Goal: Task Accomplishment & Management: Manage account settings

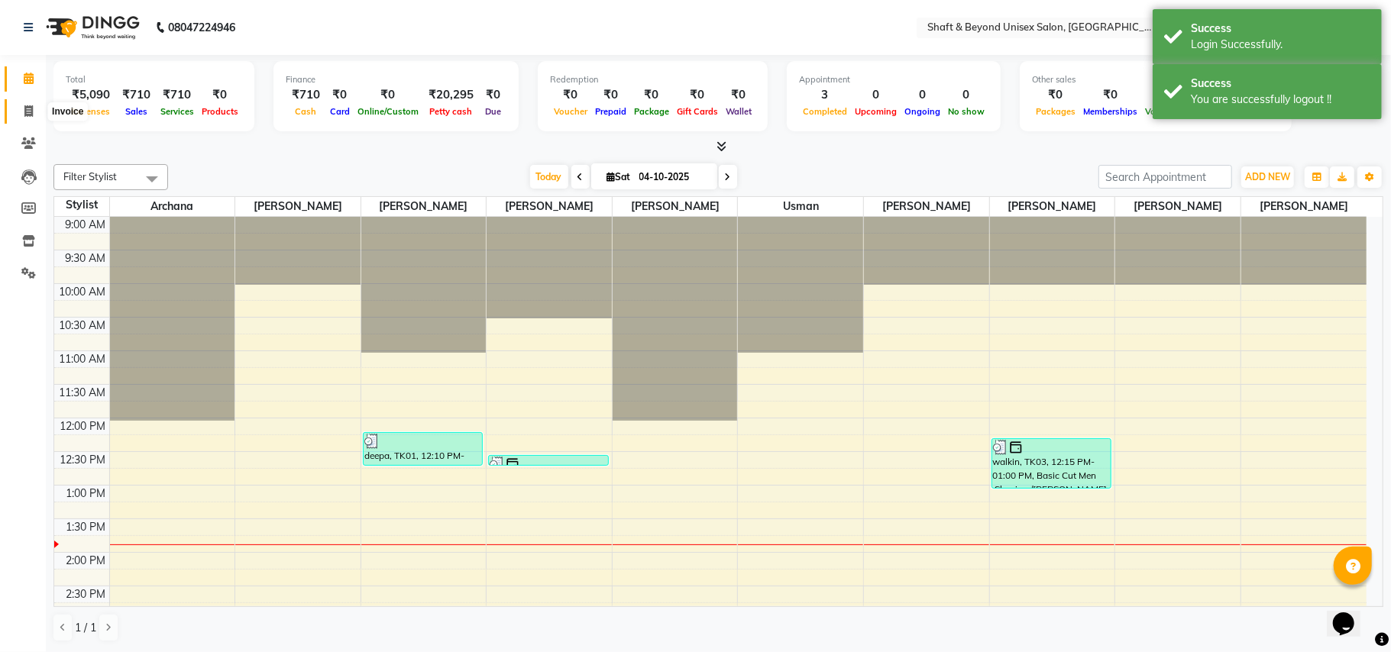
click at [26, 112] on icon at bounding box center [28, 110] width 8 height 11
select select "service"
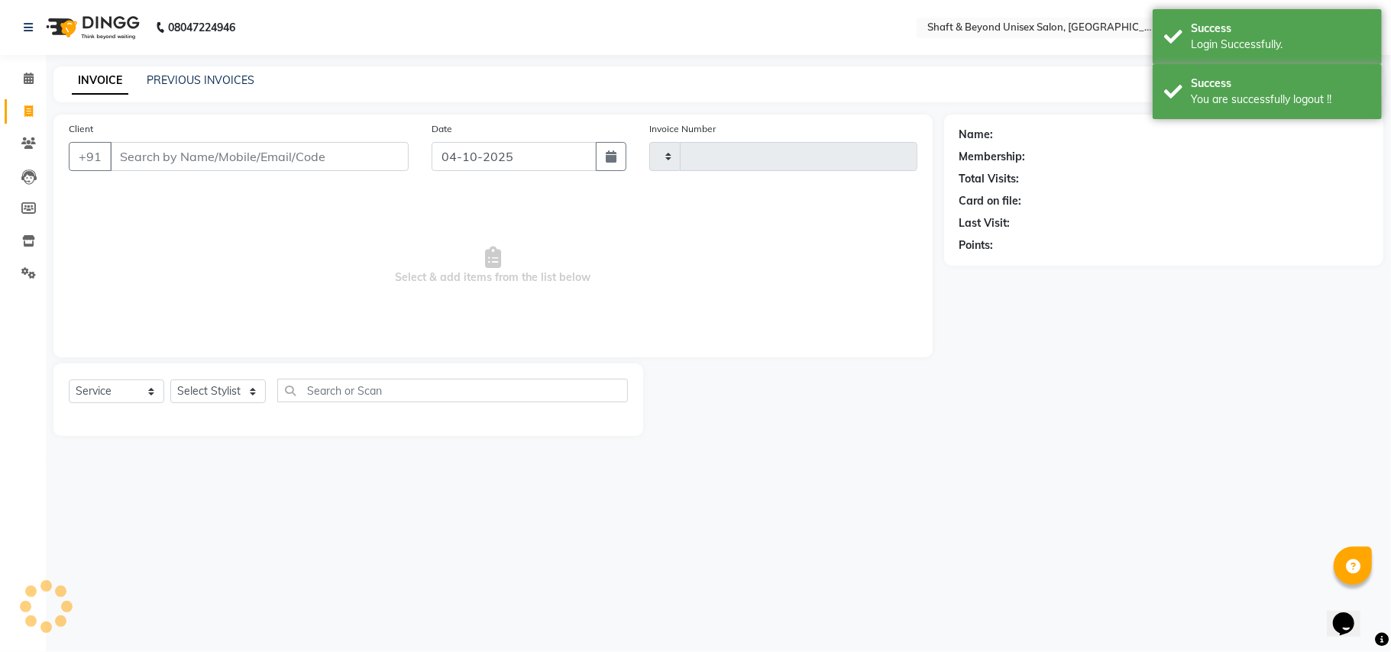
type input "2696"
select select "3878"
click at [196, 74] on link "PREVIOUS INVOICES" at bounding box center [201, 80] width 108 height 14
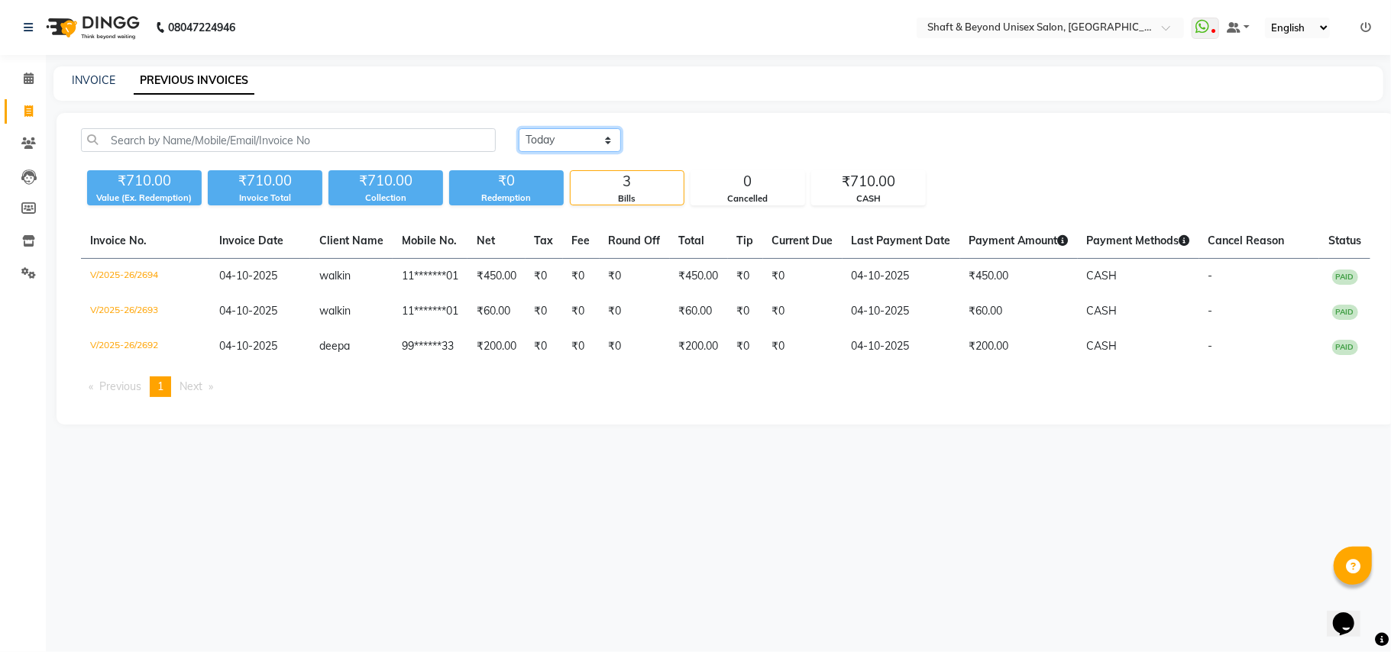
drag, startPoint x: 545, startPoint y: 141, endPoint x: 536, endPoint y: 150, distance: 12.4
click at [542, 142] on select "Today Yesterday Custom Range" at bounding box center [570, 140] width 102 height 24
select select "yesterday"
click at [519, 128] on select "Today Yesterday Custom Range" at bounding box center [570, 140] width 102 height 24
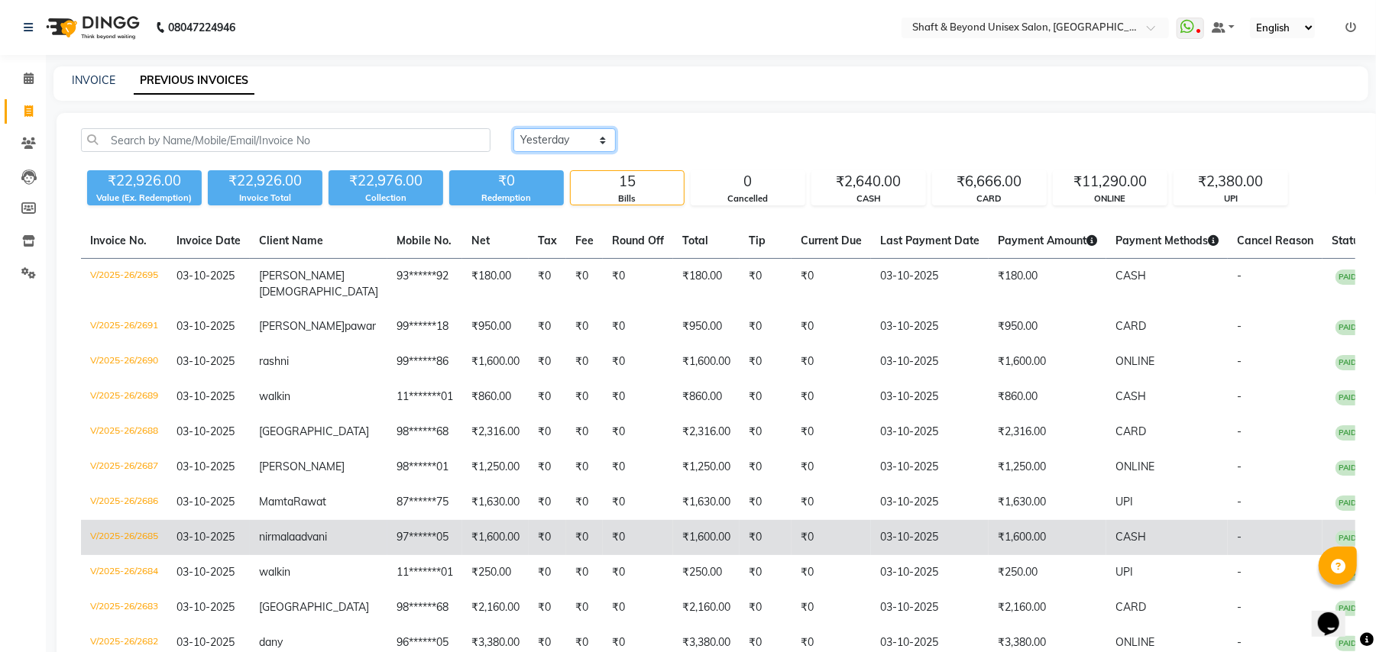
scroll to position [214, 0]
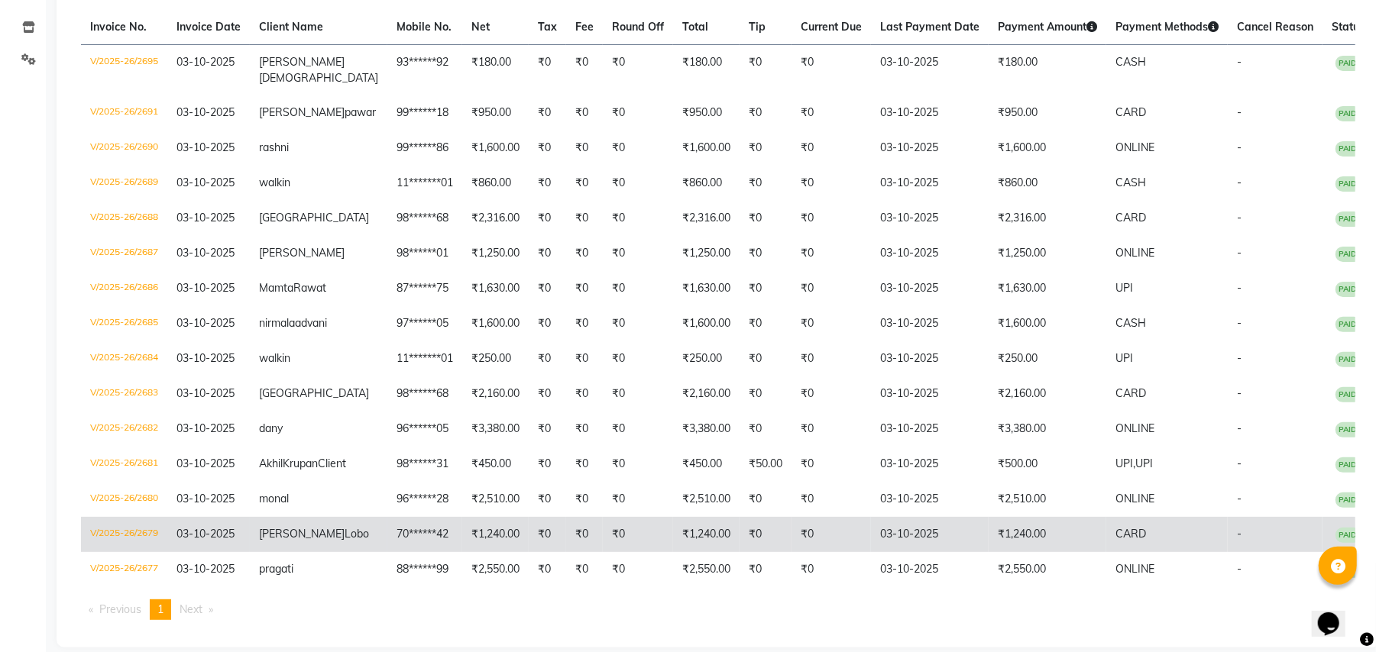
click at [345, 527] on span "Lobo" at bounding box center [357, 534] width 24 height 14
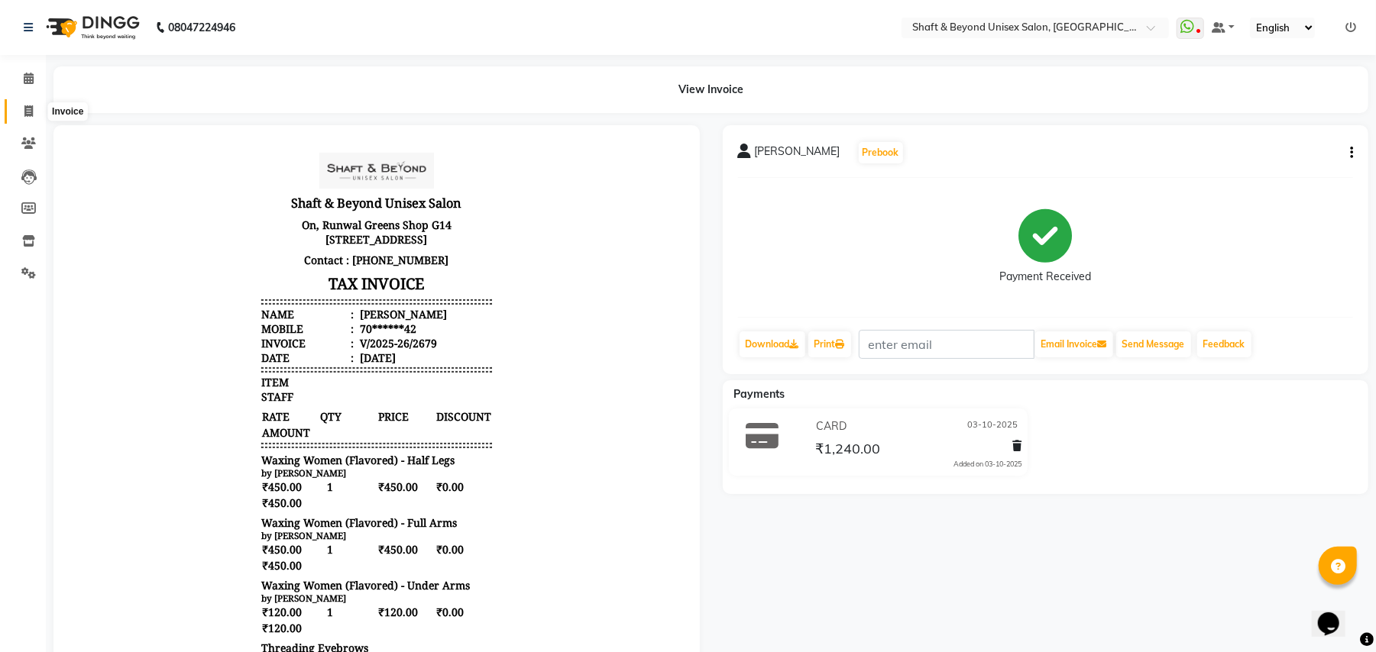
click at [22, 113] on span at bounding box center [28, 112] width 27 height 18
select select "service"
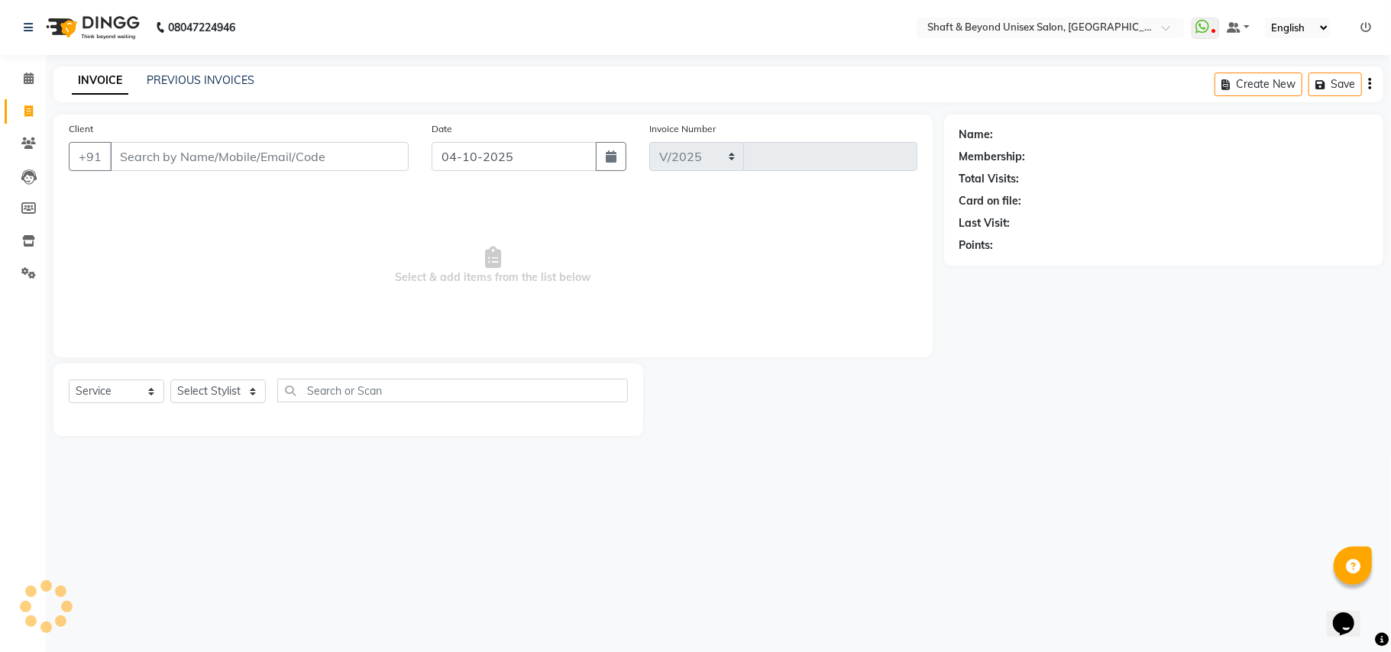
select select "3878"
type input "2696"
click at [184, 150] on input "Client" at bounding box center [259, 156] width 299 height 29
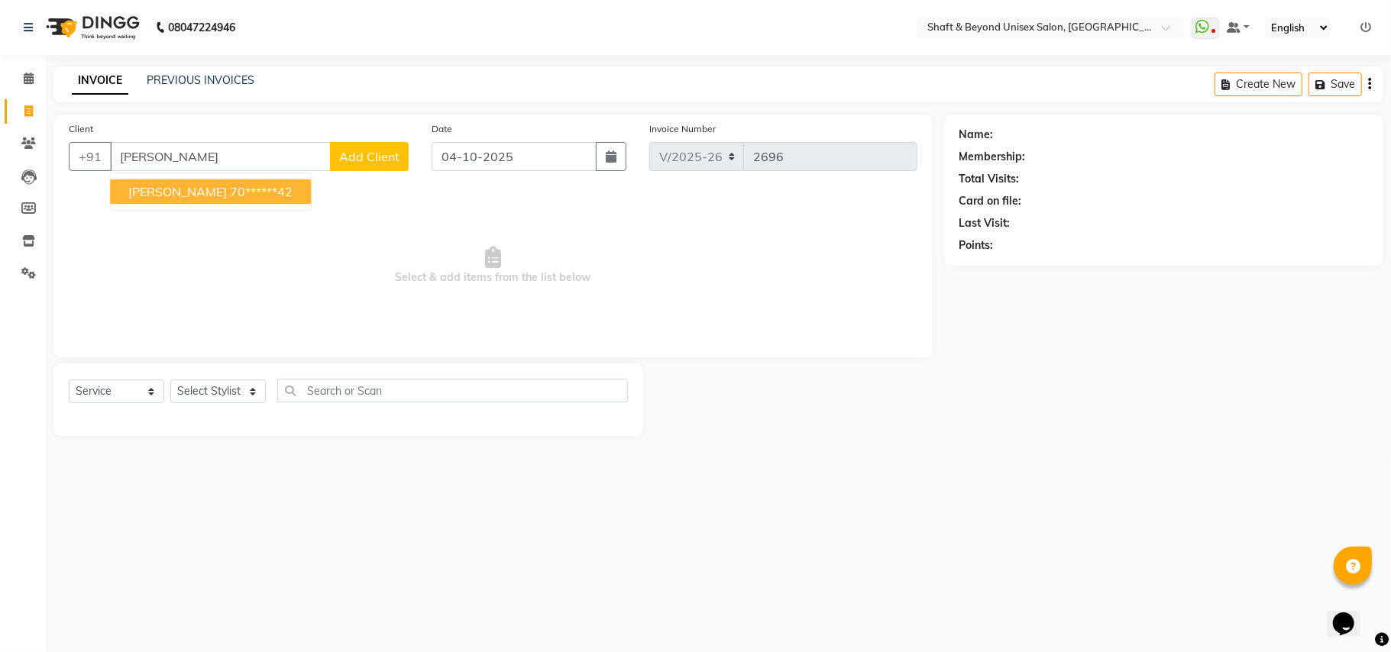
click at [230, 193] on ngb-highlight "70******42" at bounding box center [261, 191] width 63 height 15
type input "70******42"
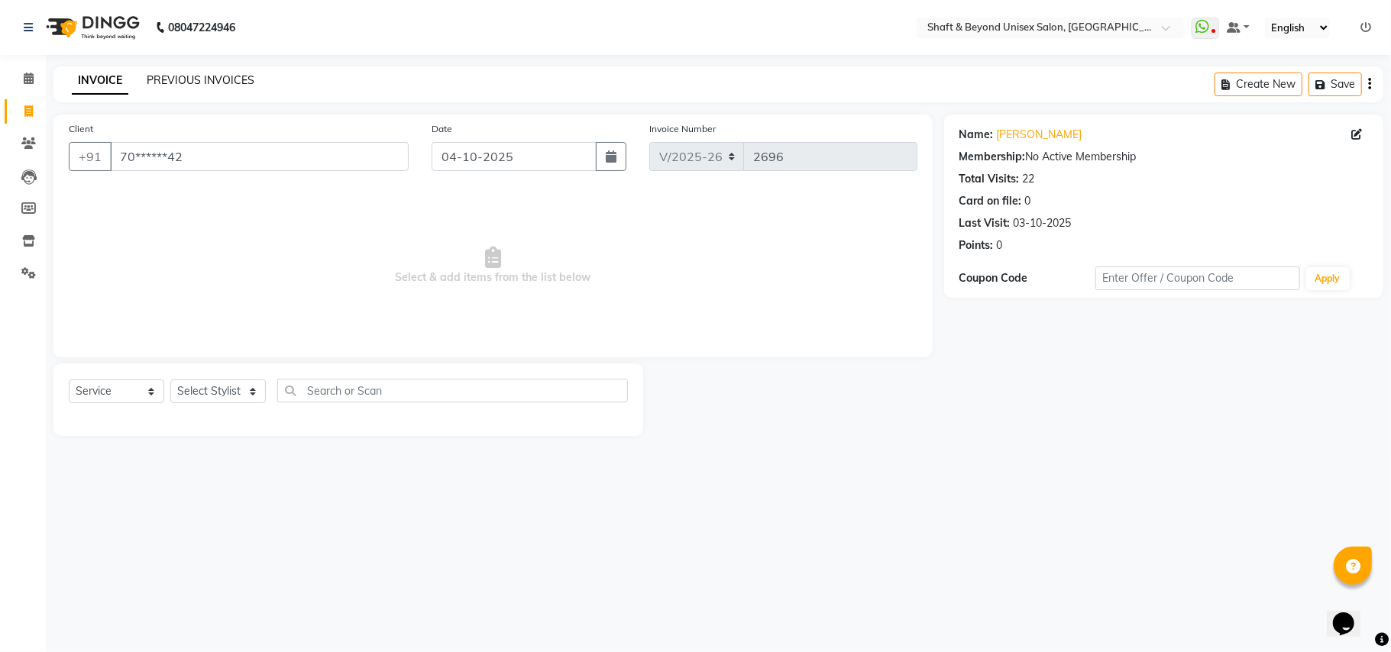
click at [205, 77] on link "PREVIOUS INVOICES" at bounding box center [201, 80] width 108 height 14
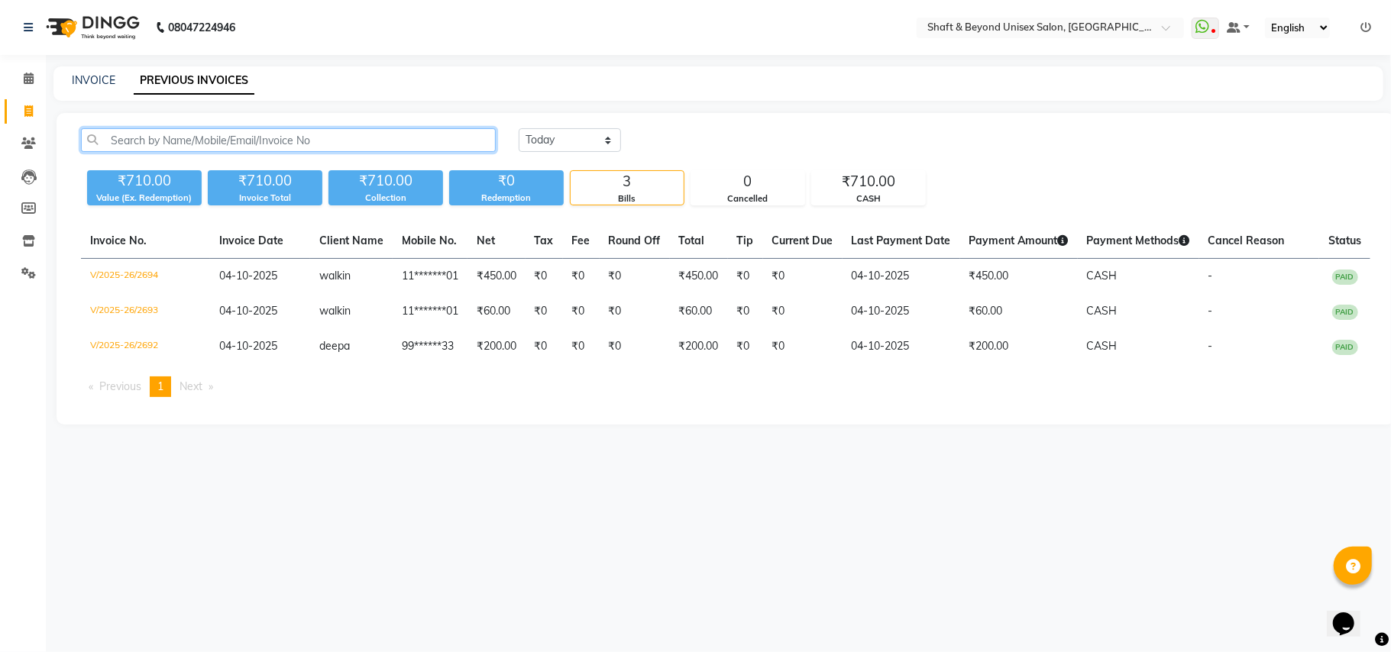
click at [344, 141] on input "text" at bounding box center [288, 140] width 415 height 24
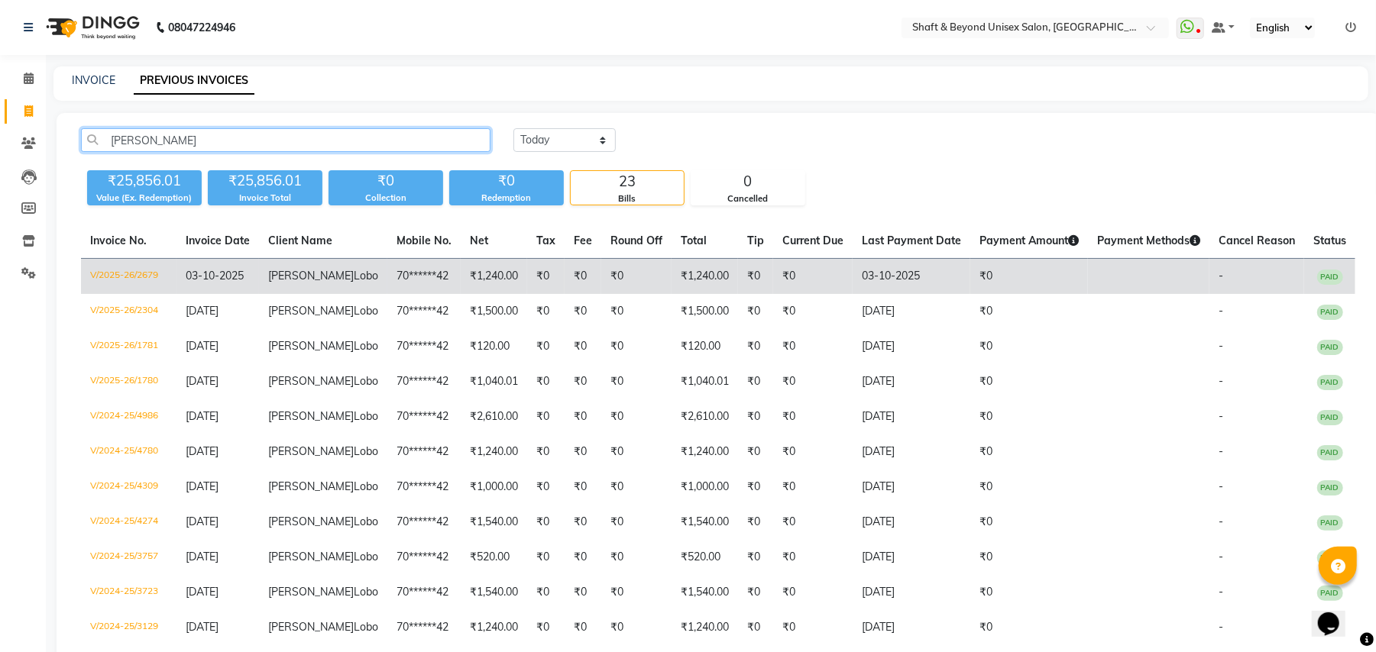
type input "[PERSON_NAME]"
click at [318, 277] on span "[PERSON_NAME]" at bounding box center [311, 276] width 86 height 14
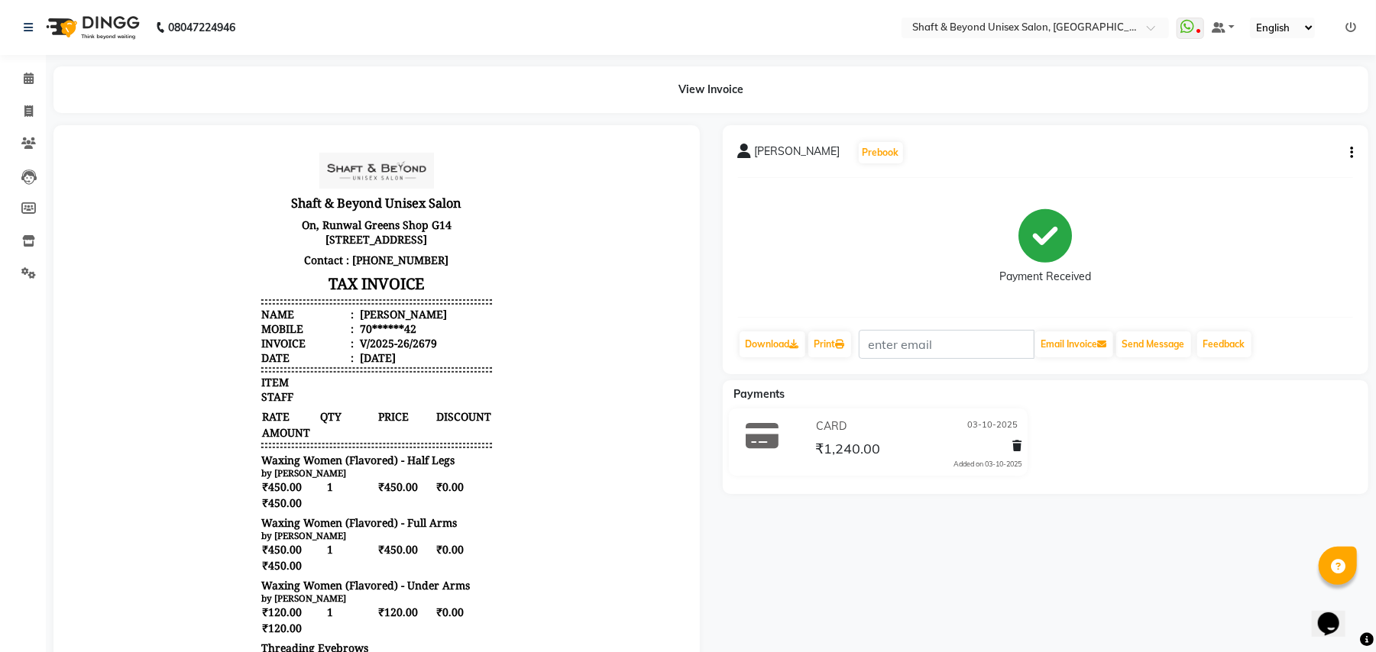
click at [1351, 153] on icon "button" at bounding box center [1351, 153] width 3 height 1
click at [1230, 181] on div "Edit Invoice" at bounding box center [1274, 180] width 105 height 19
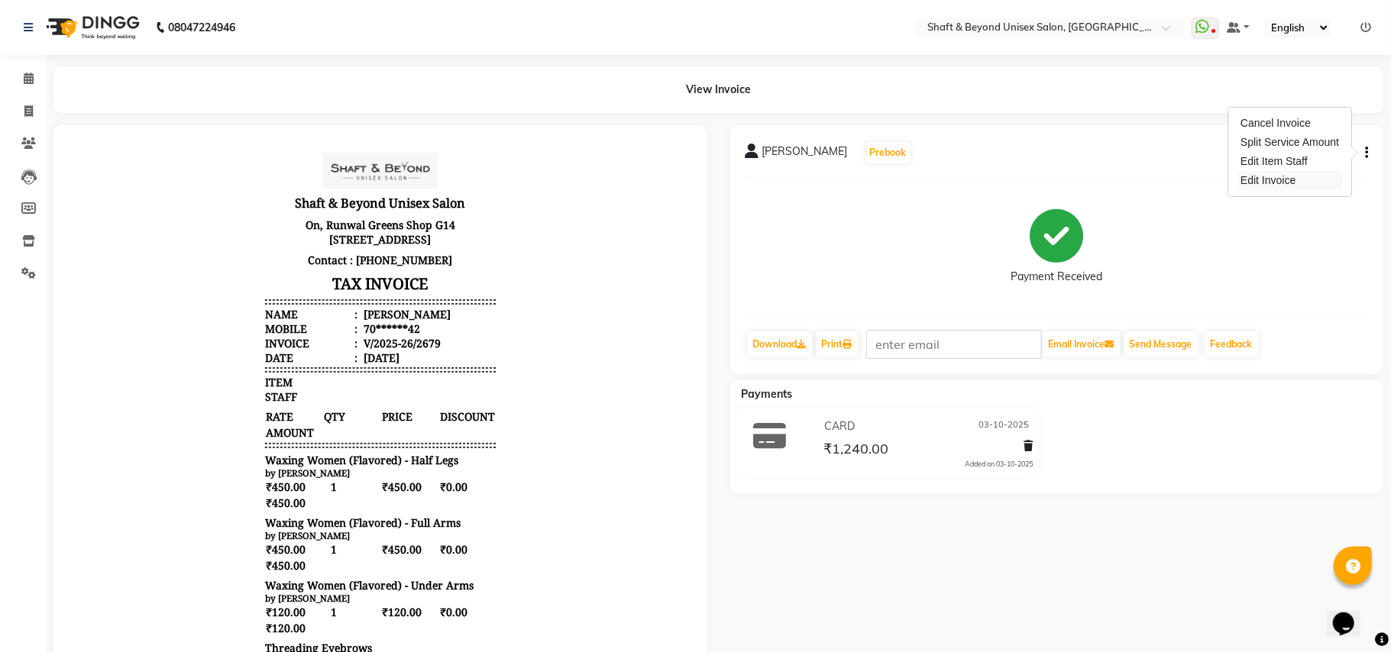
select select "service"
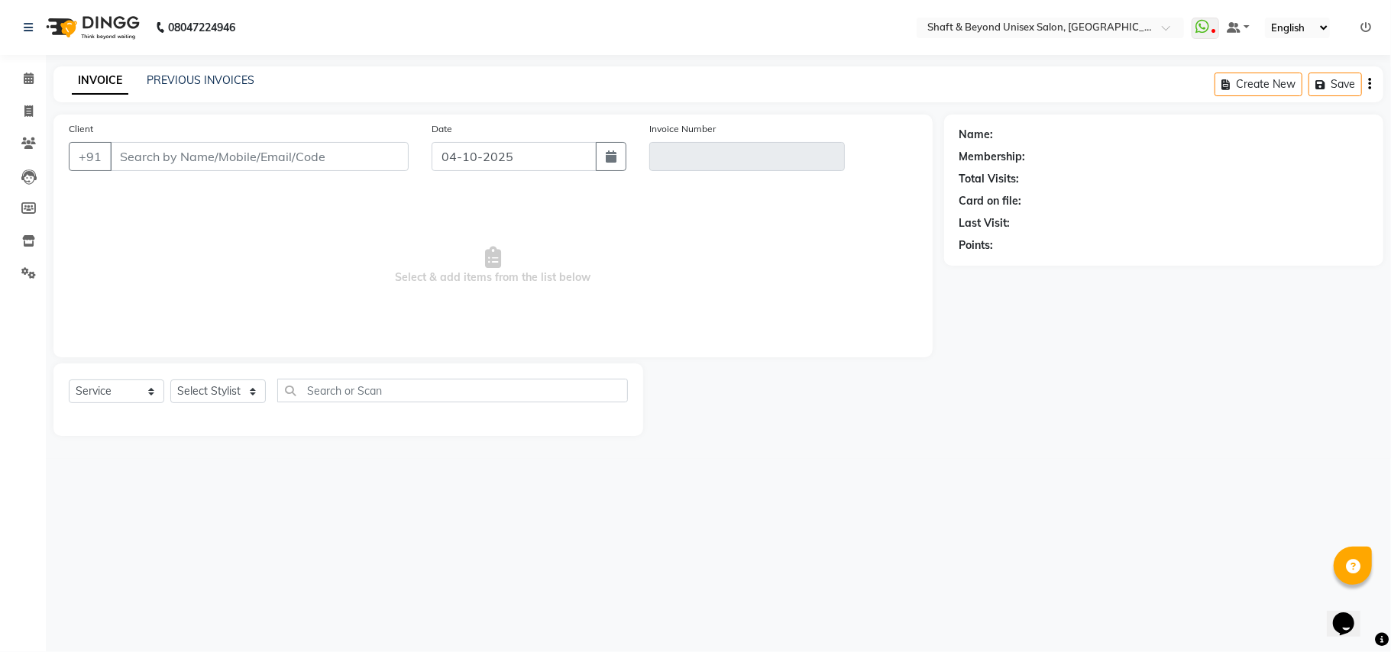
type input "70******42"
type input "V/2025-26/2679"
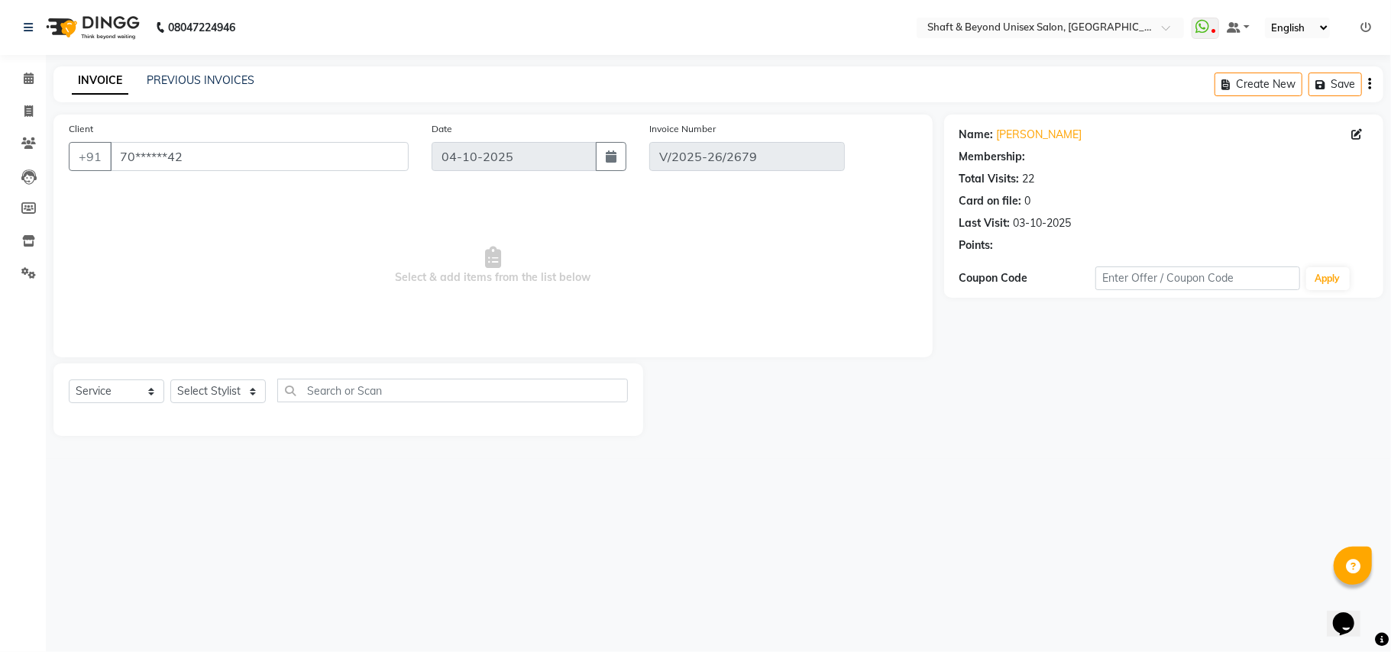
type input "03-10-2025"
select select "select"
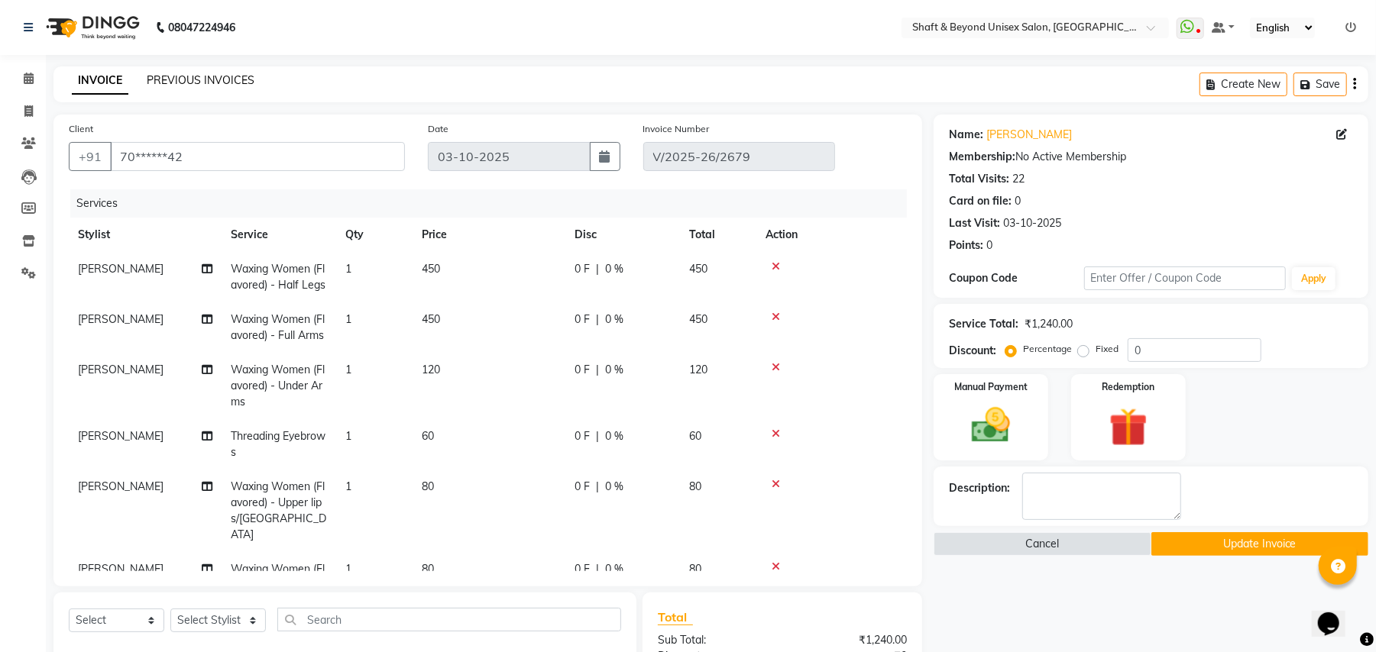
click at [182, 77] on link "PREVIOUS INVOICES" at bounding box center [201, 80] width 108 height 14
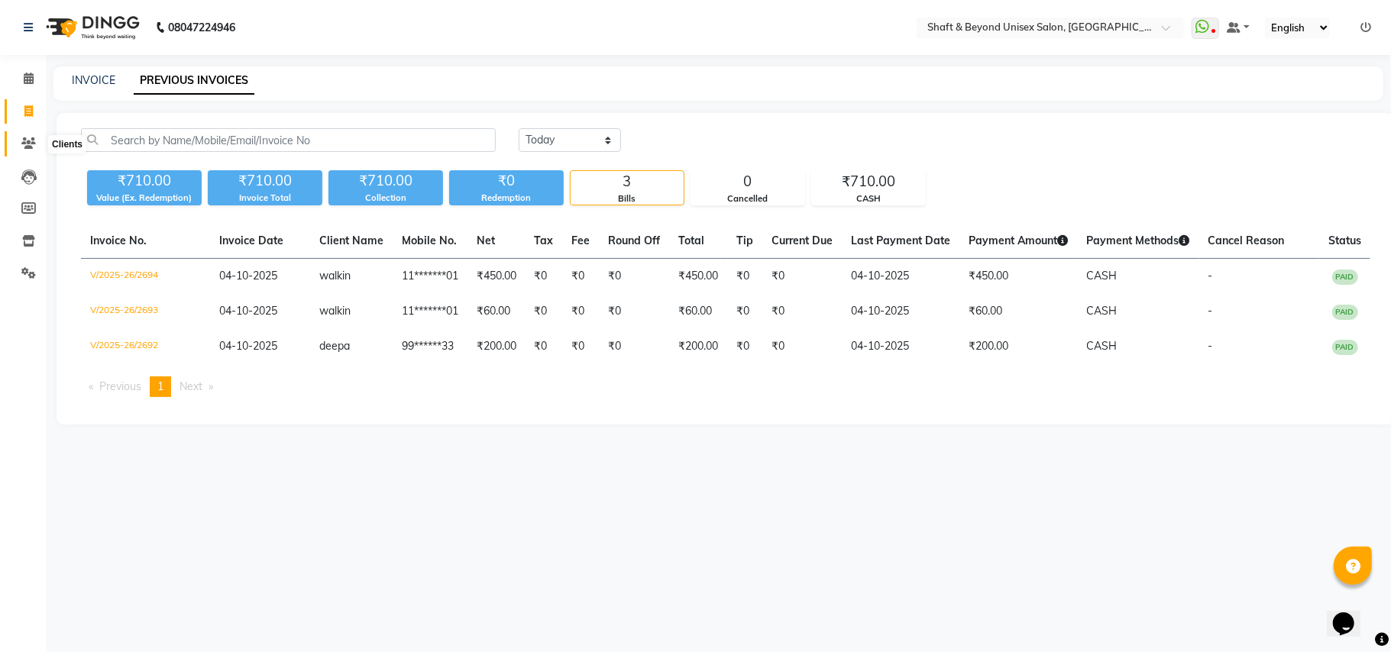
drag, startPoint x: 25, startPoint y: 144, endPoint x: 32, endPoint y: 148, distance: 7.9
click at [26, 144] on icon at bounding box center [28, 143] width 15 height 11
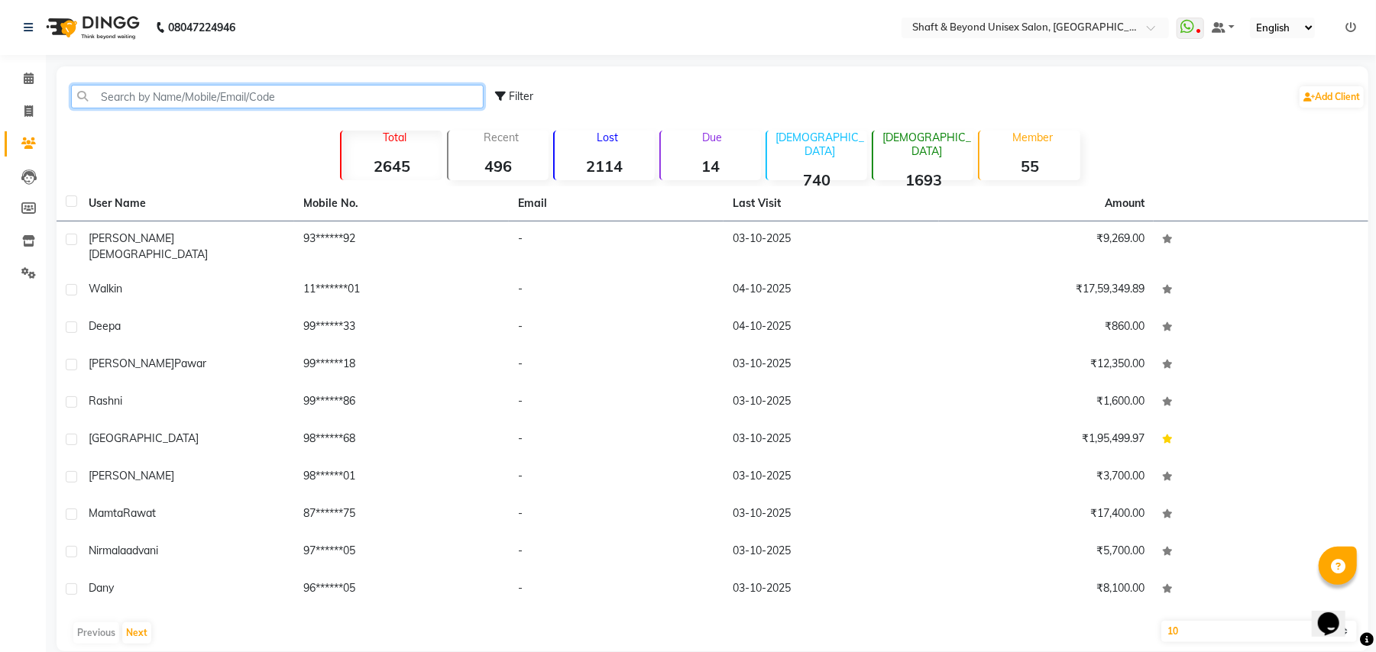
click at [197, 98] on input "text" at bounding box center [277, 97] width 413 height 24
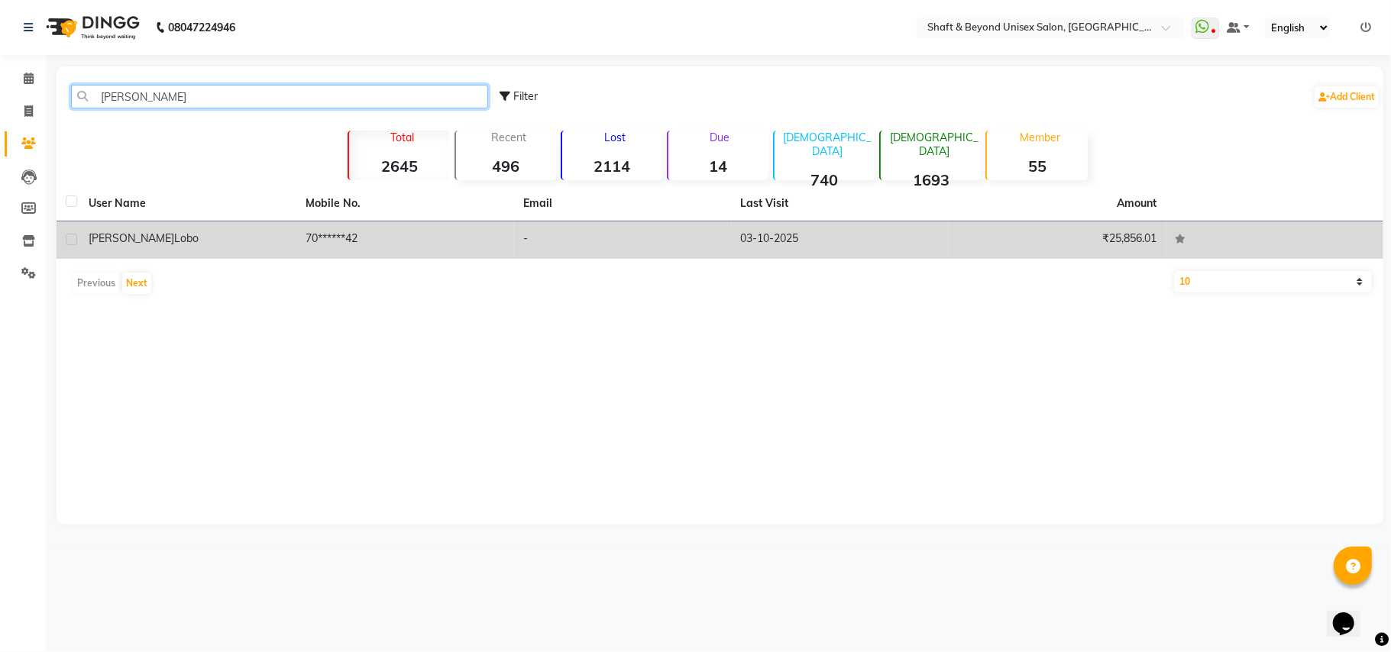
type input "[PERSON_NAME]"
click at [99, 237] on span "[PERSON_NAME]" at bounding box center [132, 238] width 86 height 14
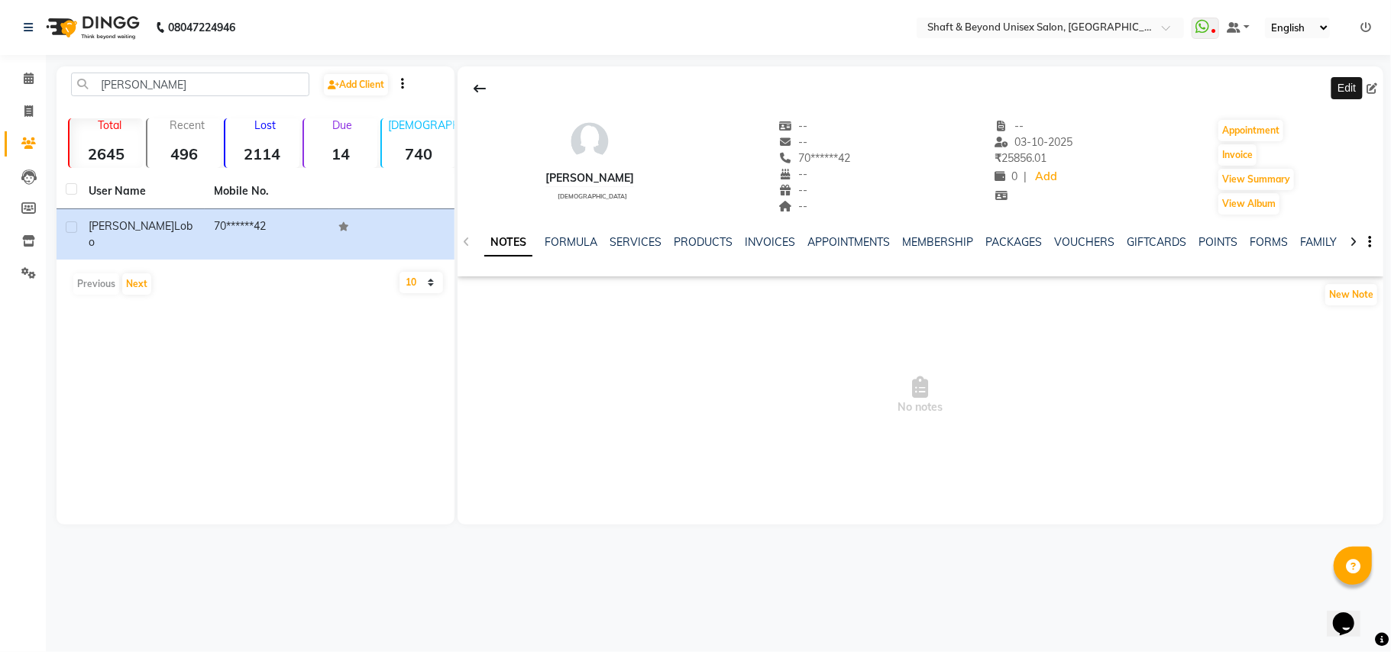
click at [1376, 86] on icon at bounding box center [1372, 88] width 11 height 11
select select "22"
select select "female"
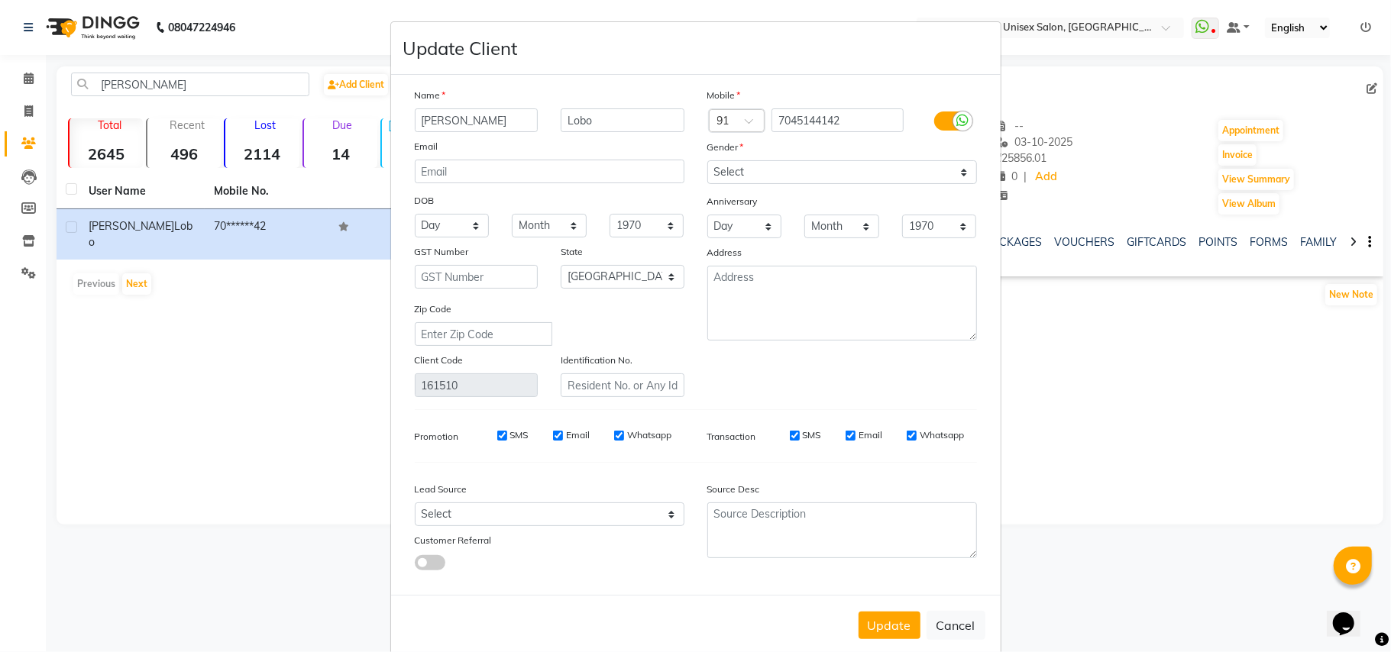
drag, startPoint x: 1331, startPoint y: 380, endPoint x: 795, endPoint y: 224, distance: 558.0
click at [1331, 382] on ngb-modal-window "Update Client Name Carol Lobo Email DOB Day 01 02 03 04 05 06 07 08 09 10 11 12…" at bounding box center [695, 326] width 1391 height 652
click at [894, 617] on button "Update" at bounding box center [890, 626] width 62 height 28
select select
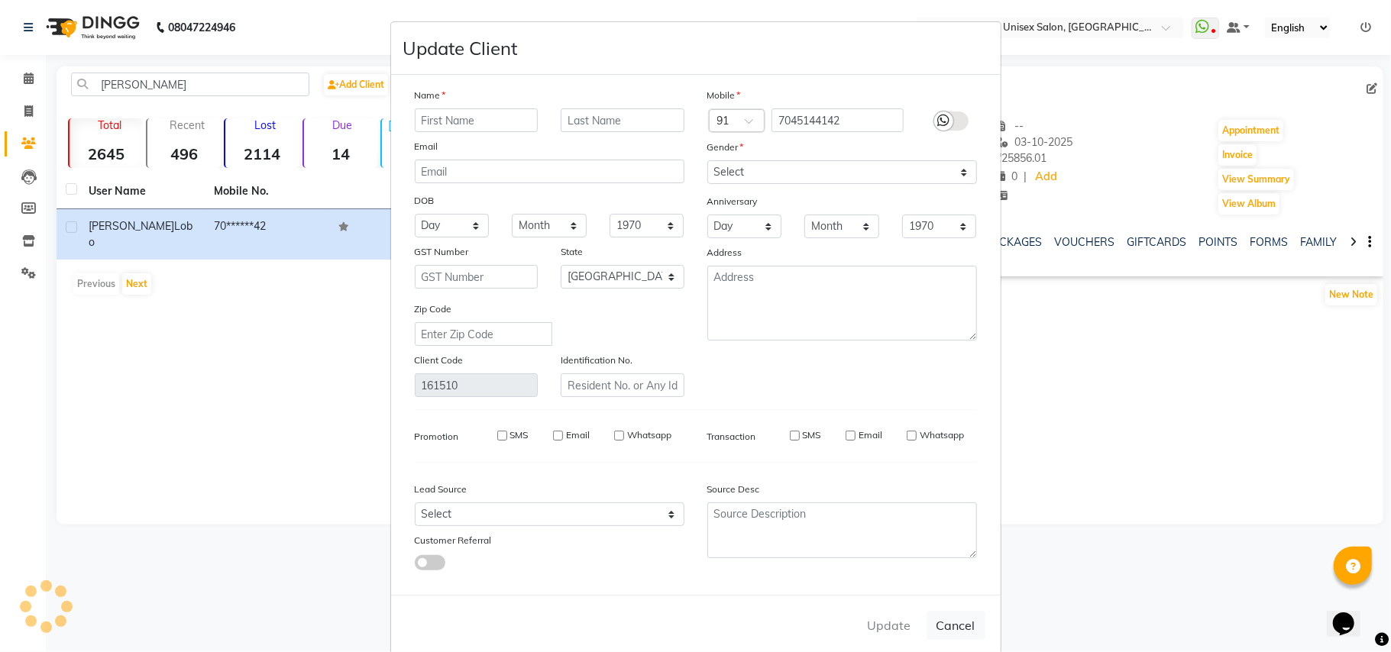
select select
select select "null"
select select
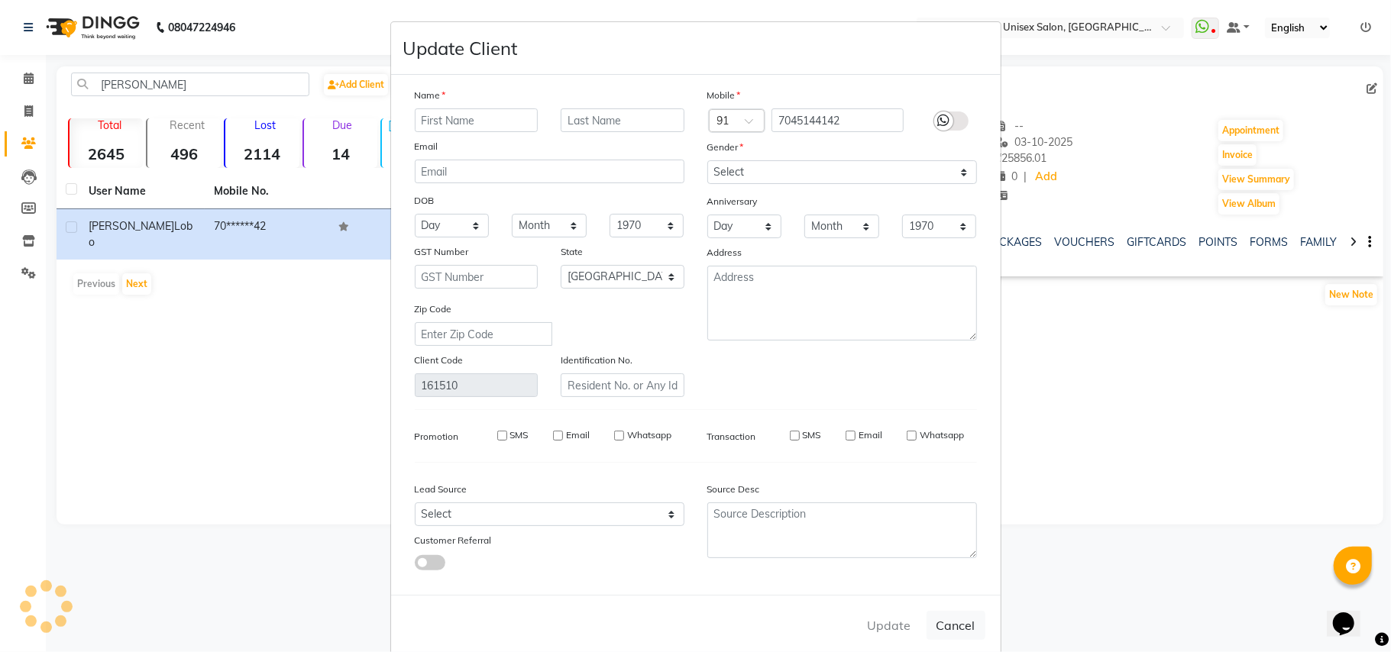
select select
checkbox input "false"
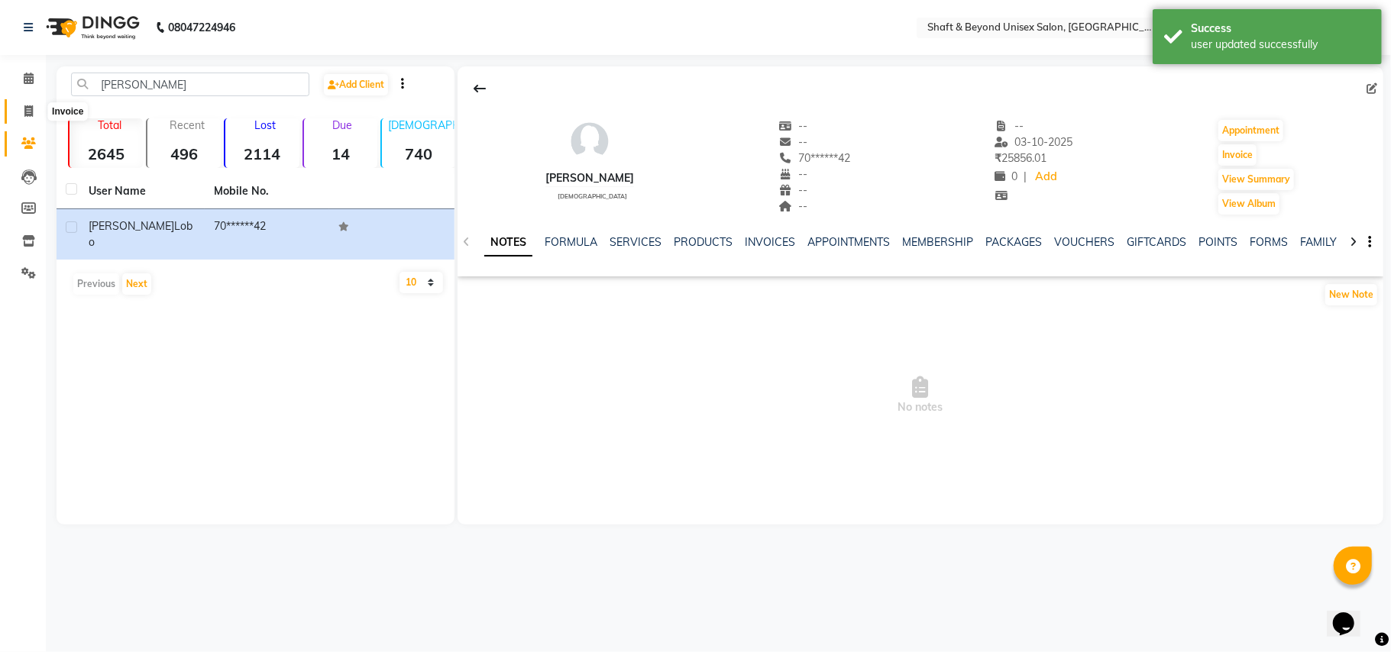
click at [31, 108] on icon at bounding box center [28, 110] width 8 height 11
select select "service"
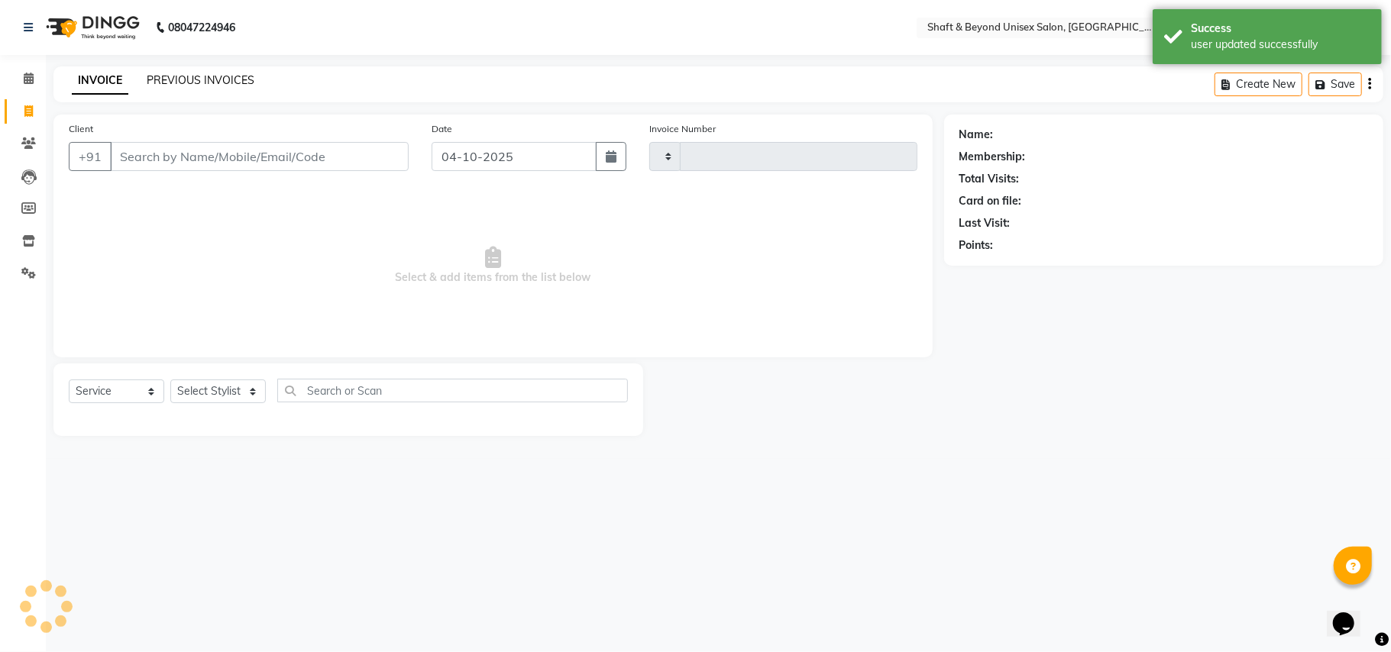
type input "2696"
select select "3878"
click at [228, 79] on link "PREVIOUS INVOICES" at bounding box center [201, 80] width 108 height 14
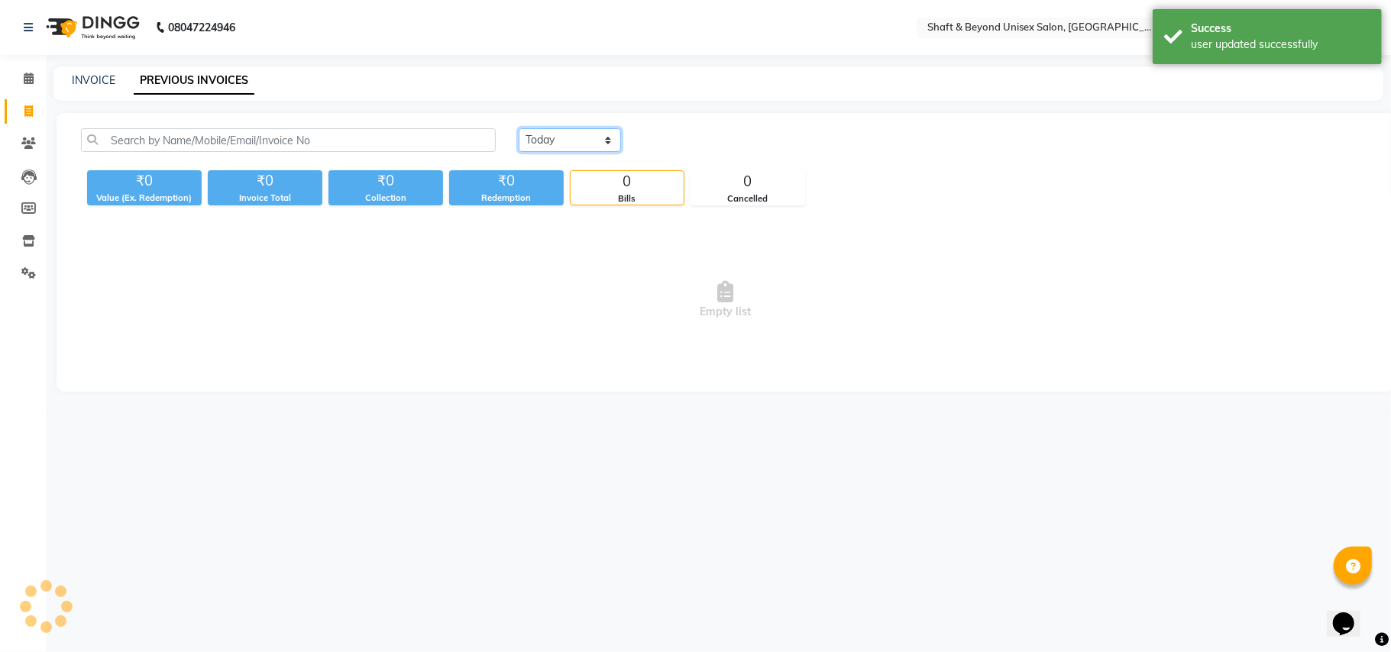
click at [561, 132] on select "Today Yesterday Custom Range" at bounding box center [570, 140] width 102 height 24
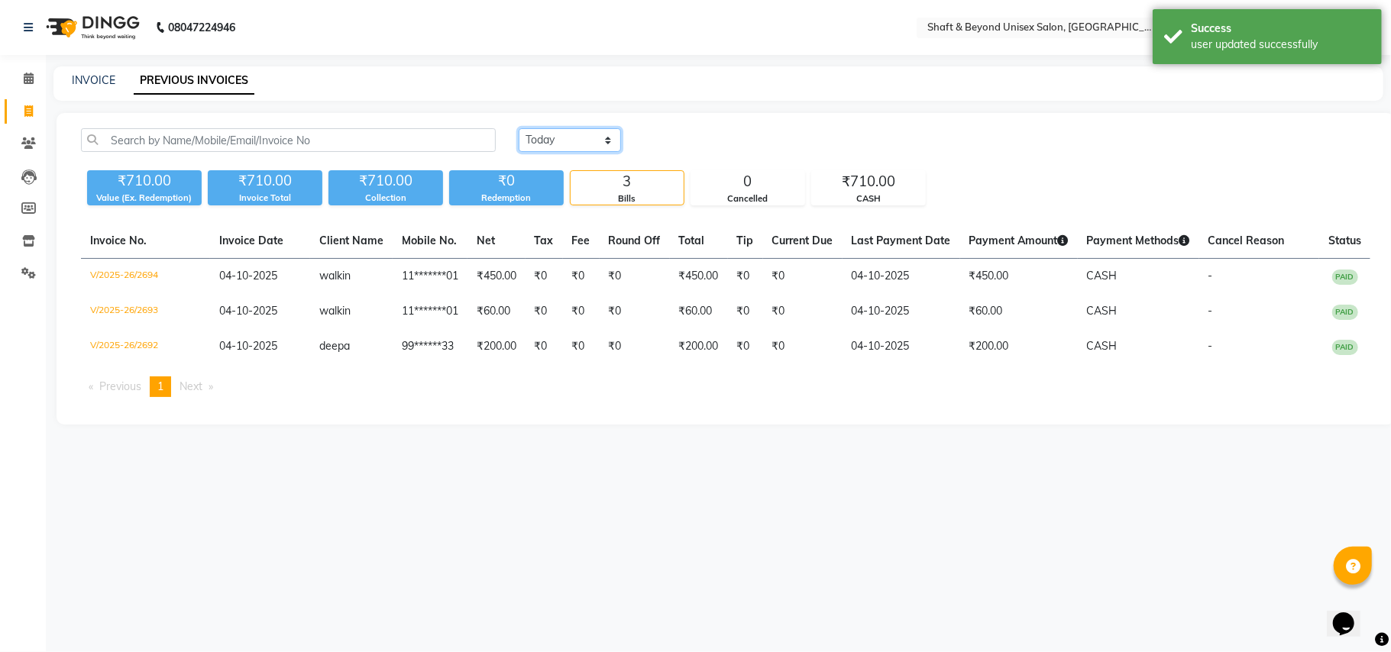
select select "yesterday"
click at [519, 128] on select "Today Yesterday Custom Range" at bounding box center [570, 140] width 102 height 24
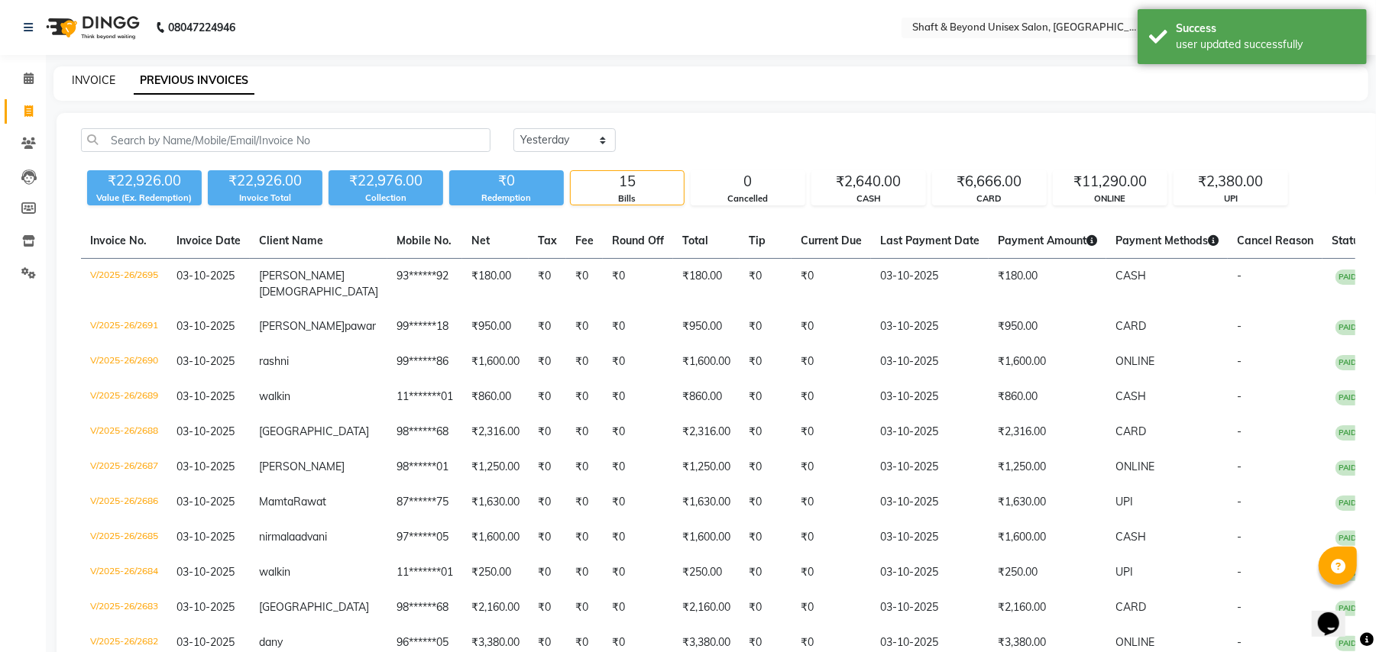
click at [83, 73] on link "INVOICE" at bounding box center [94, 80] width 44 height 14
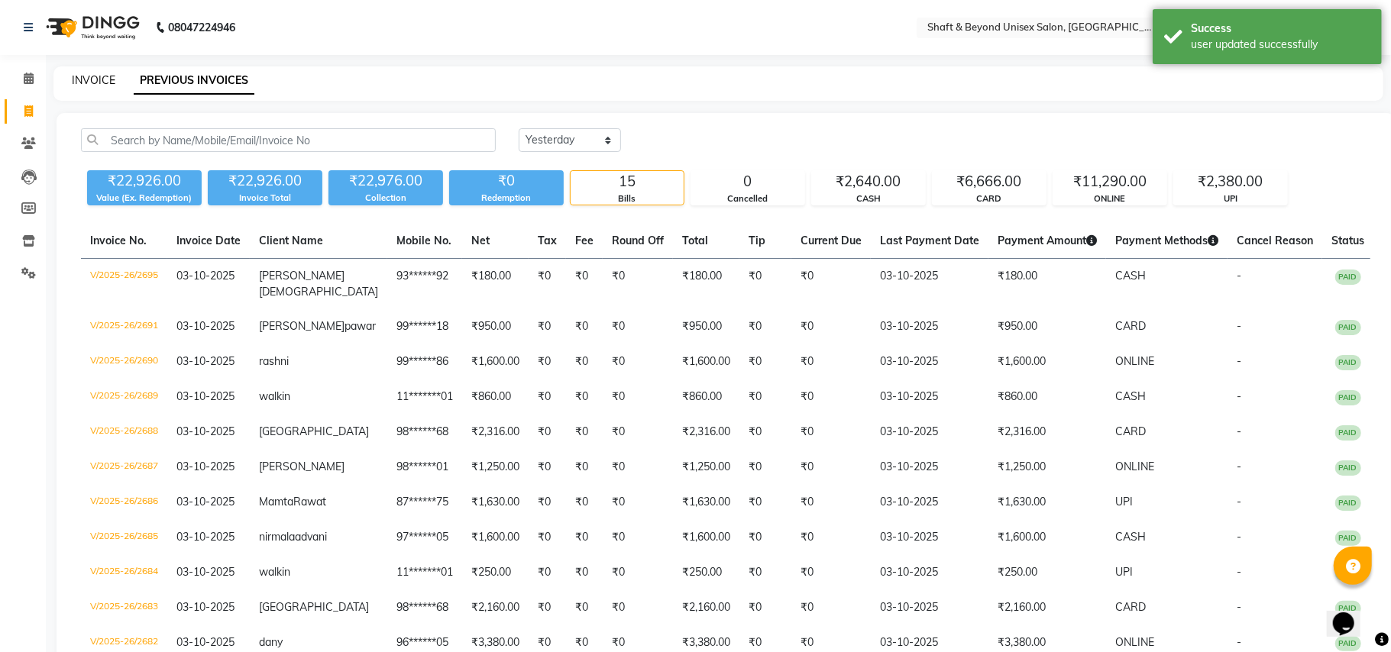
select select "3878"
select select "service"
